Goal: Find specific page/section: Find specific page/section

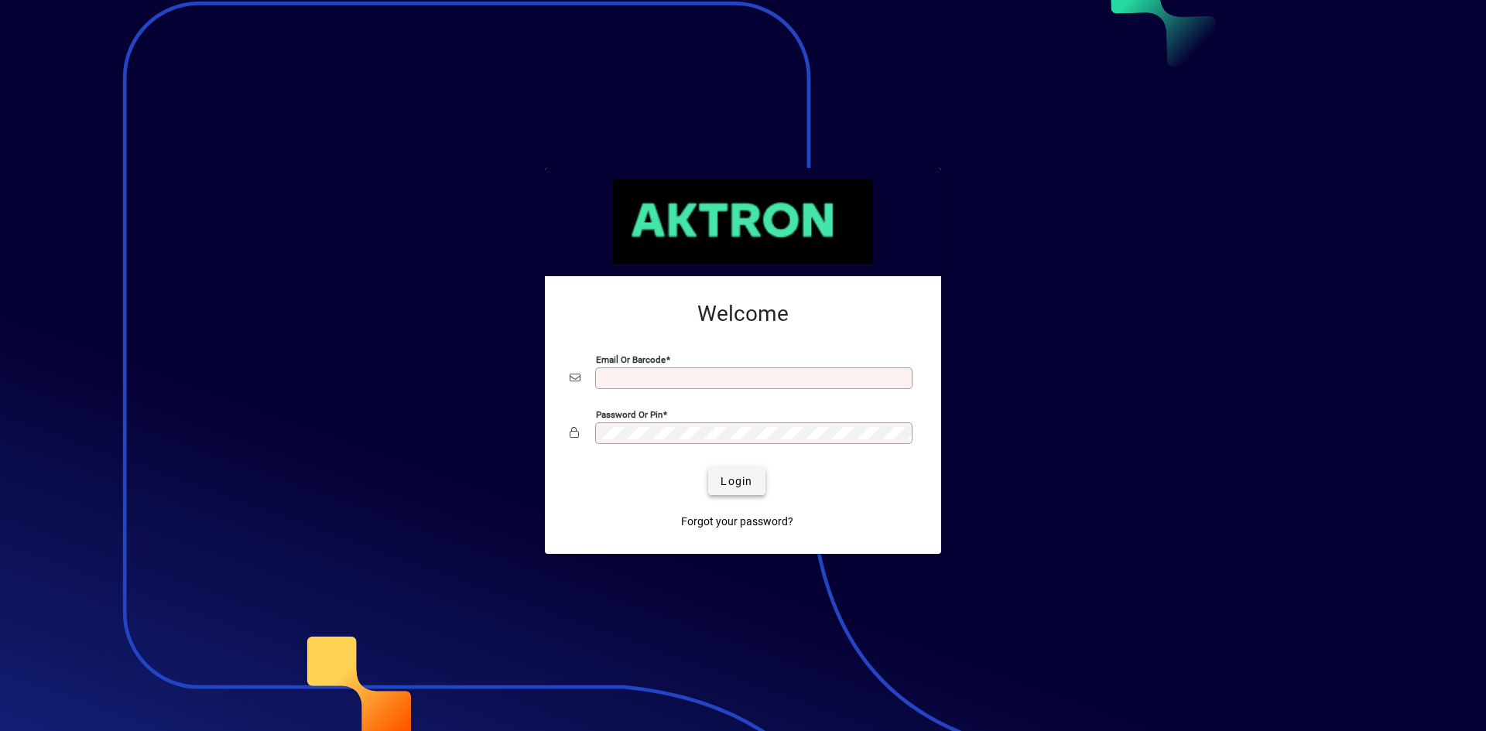
type input "**********"
click at [751, 484] on span "Login" at bounding box center [736, 482] width 32 height 16
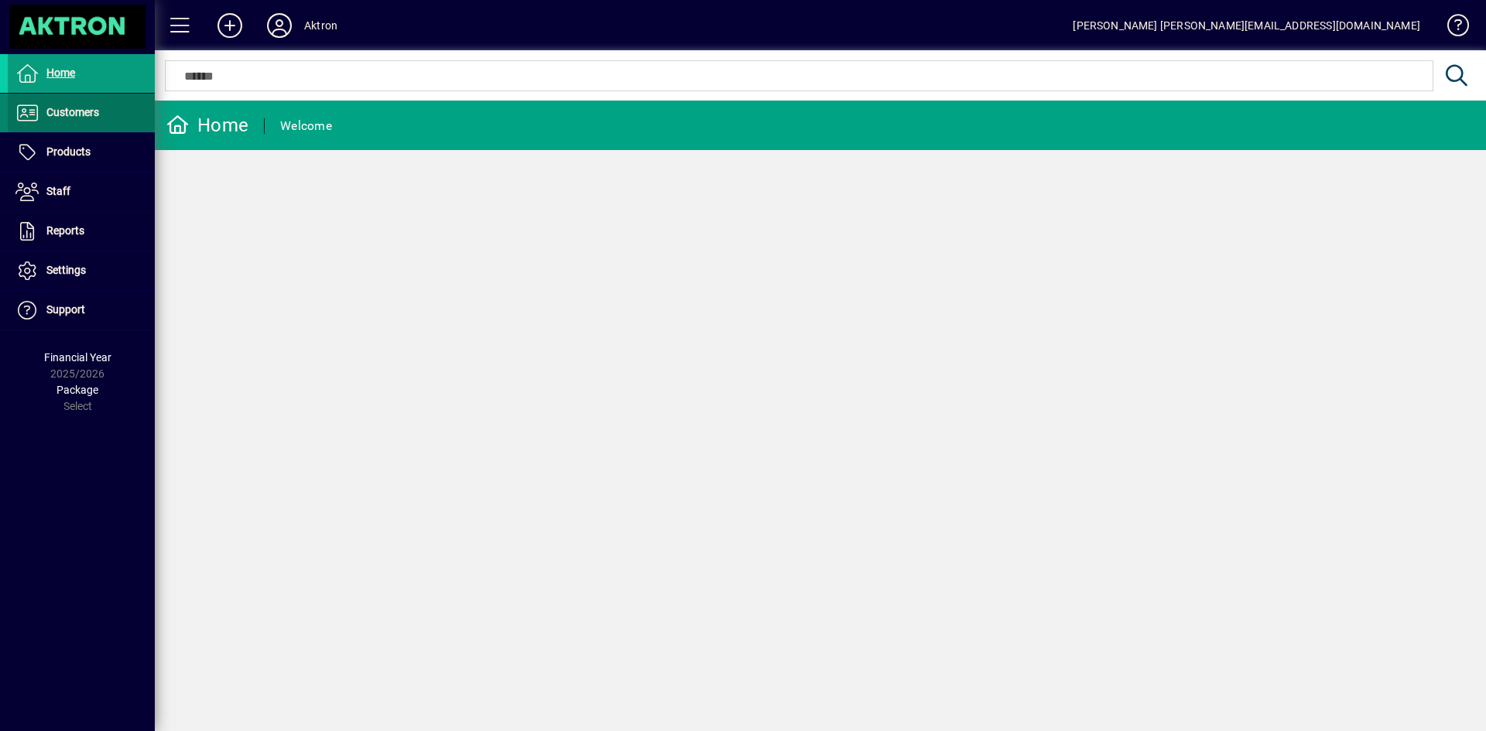
click at [88, 119] on span "Customers" at bounding box center [53, 113] width 91 height 19
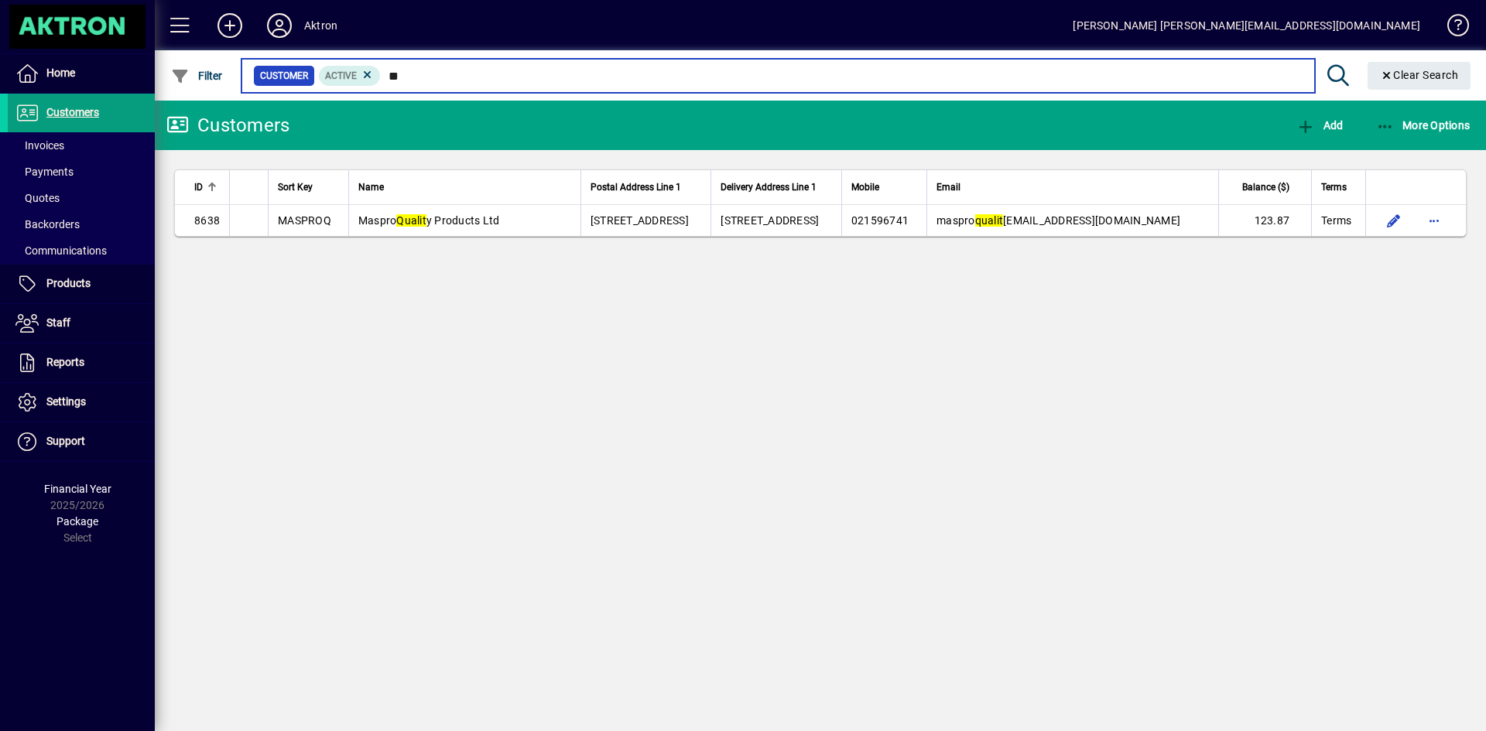
type input "*"
